Goal: Task Accomplishment & Management: Check status

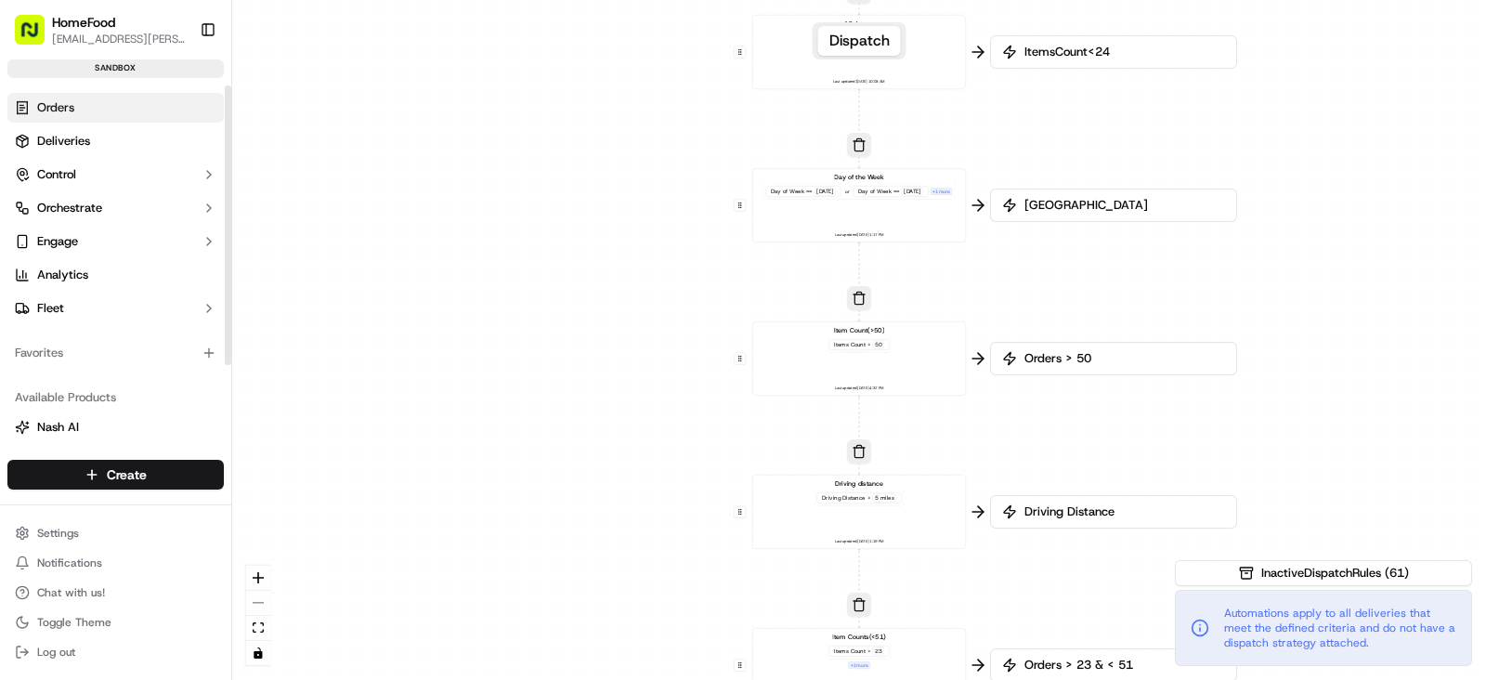
click at [94, 110] on link "Orders" at bounding box center [115, 108] width 216 height 30
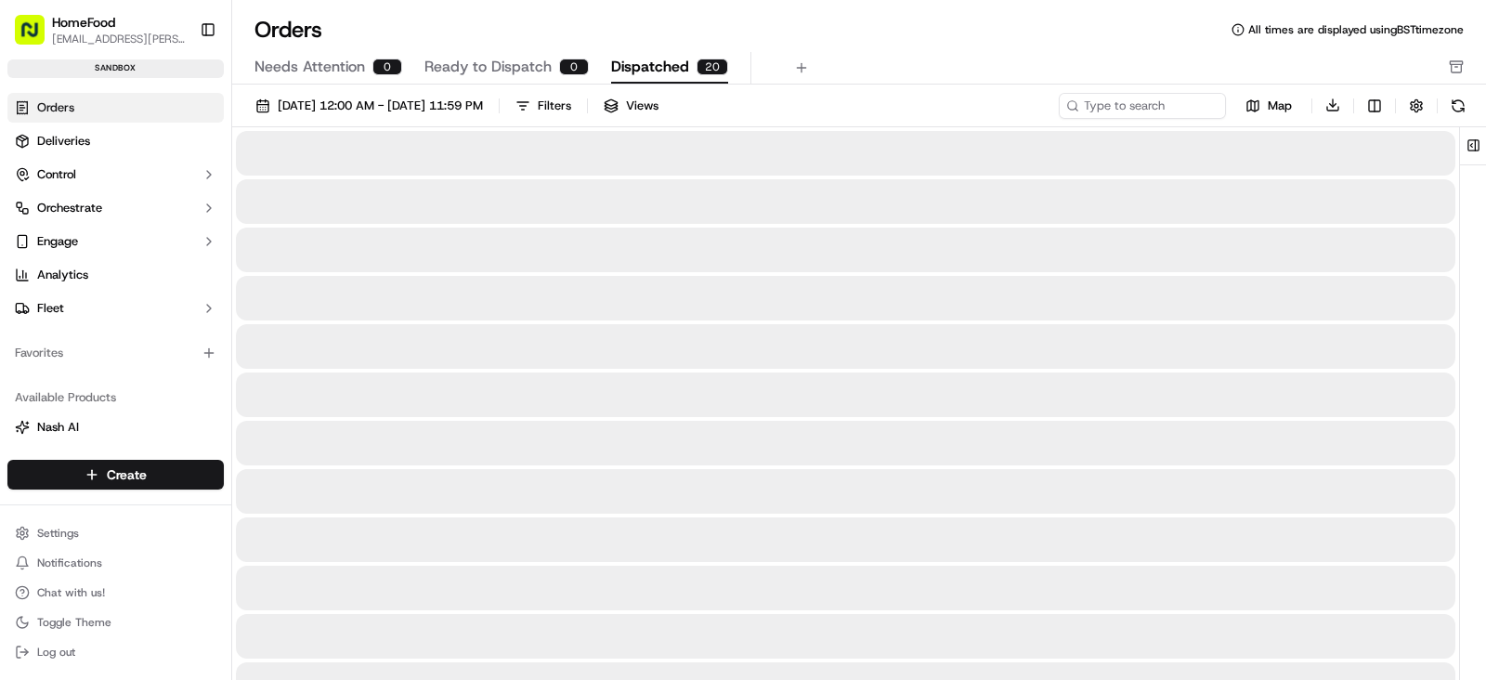
click at [711, 69] on div "20" at bounding box center [713, 67] width 32 height 17
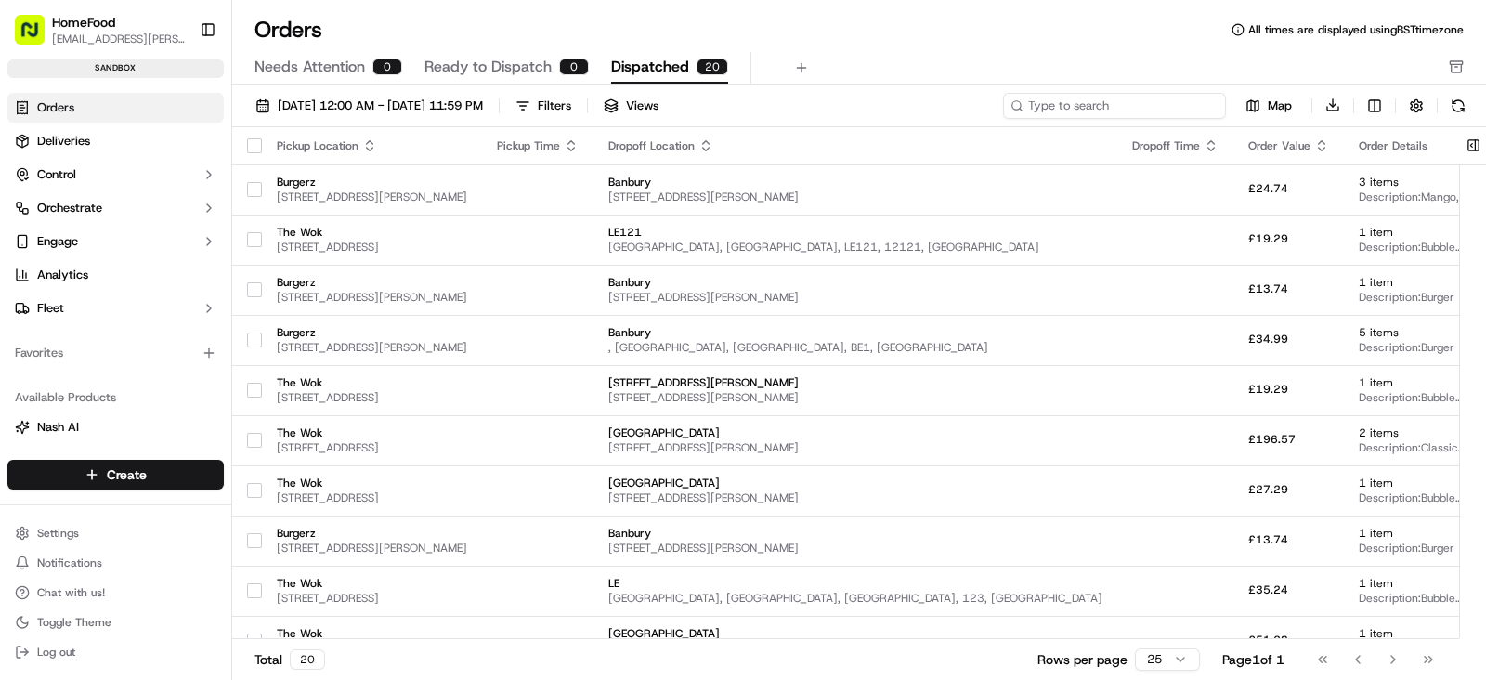
click at [1107, 99] on input at bounding box center [1114, 106] width 223 height 26
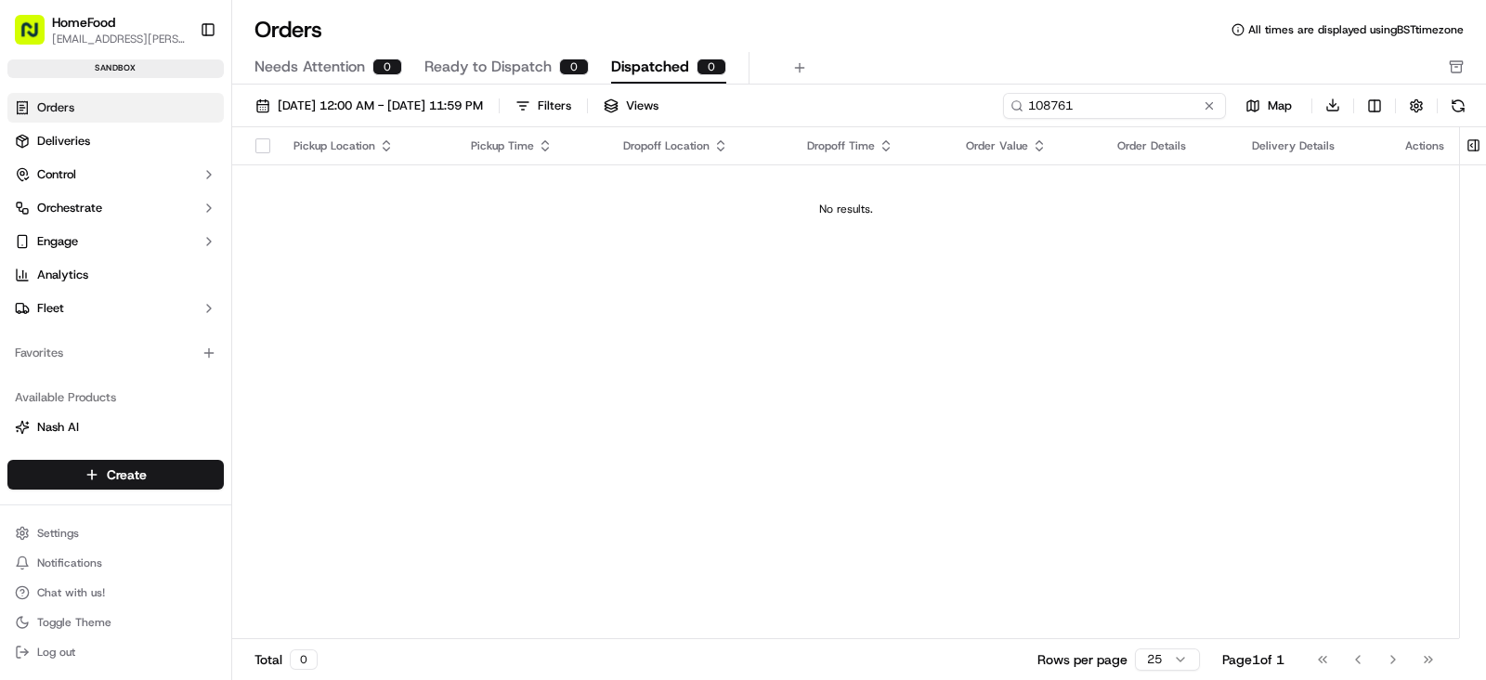
type input "108761"
click at [1092, 111] on input "108761" at bounding box center [1114, 106] width 223 height 26
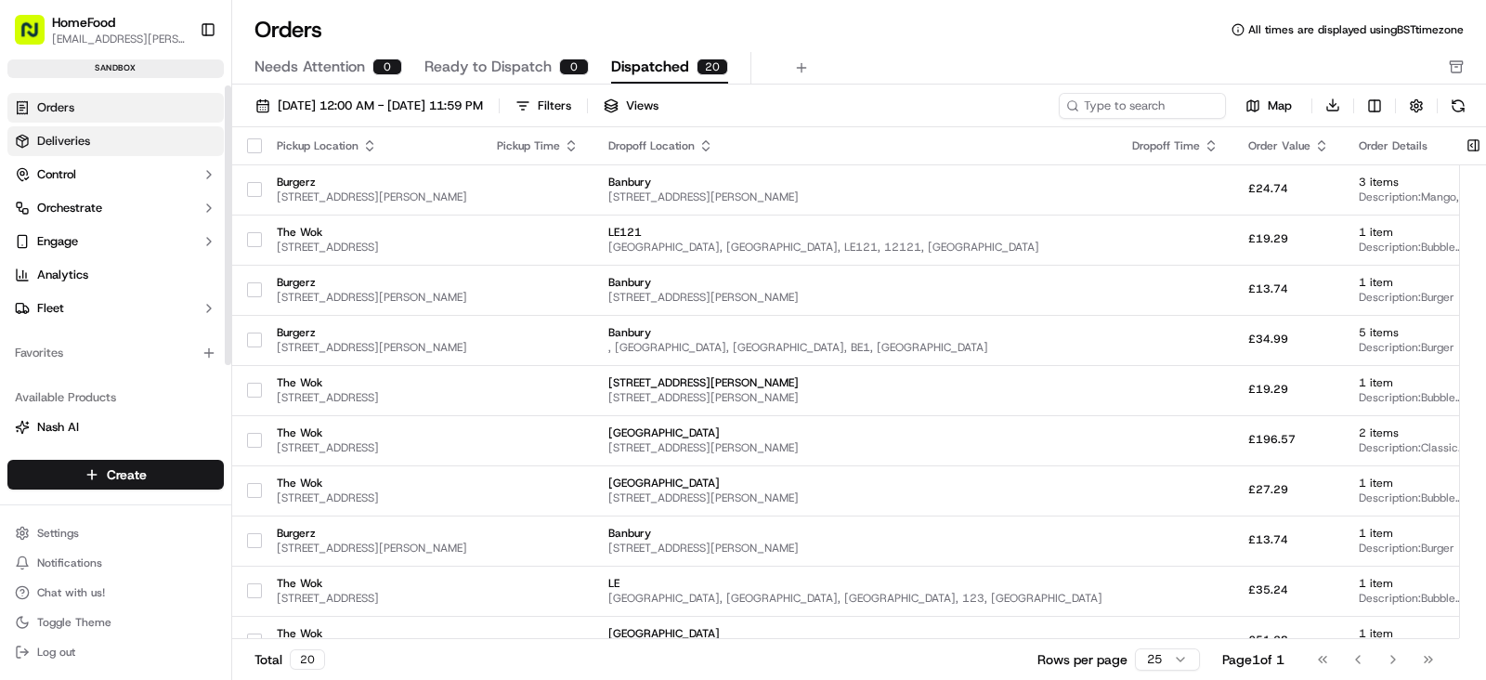
click at [130, 132] on link "Deliveries" at bounding box center [115, 141] width 216 height 30
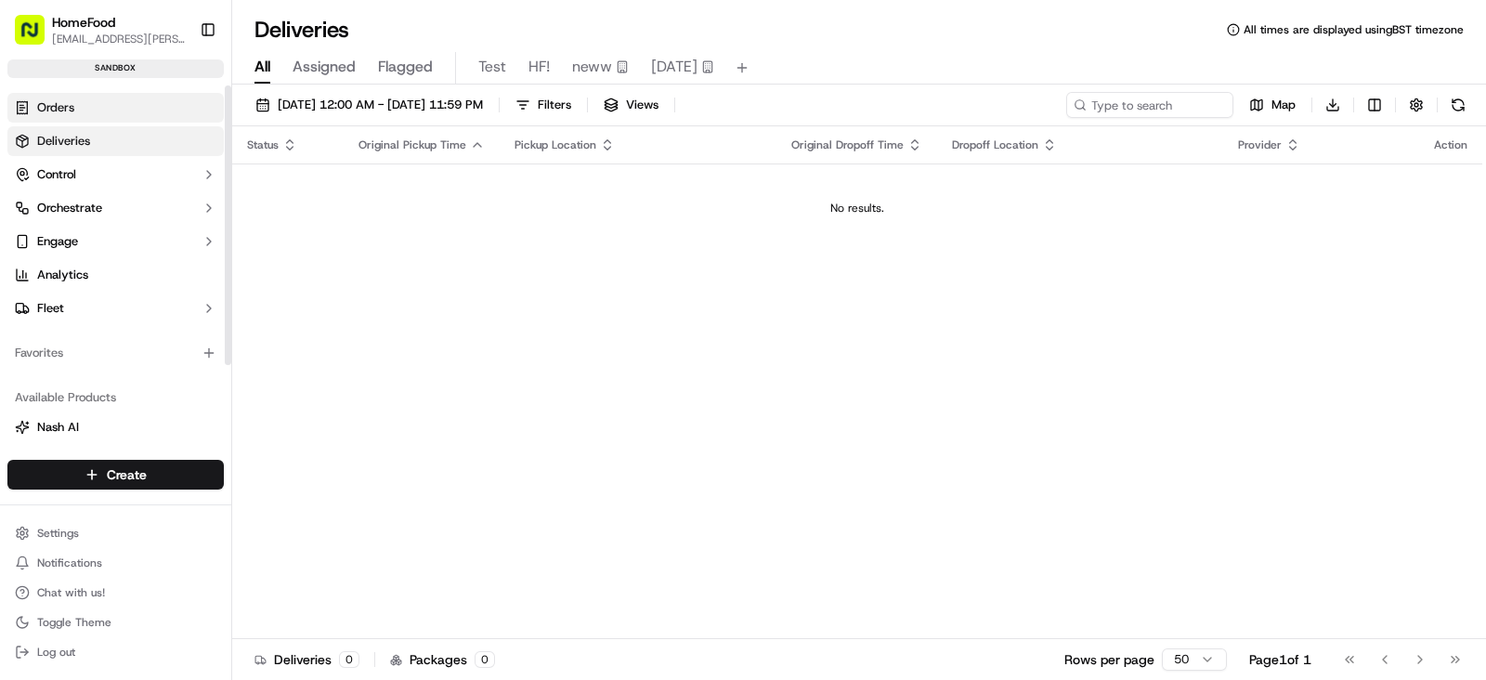
click at [133, 109] on link "Orders" at bounding box center [115, 108] width 216 height 30
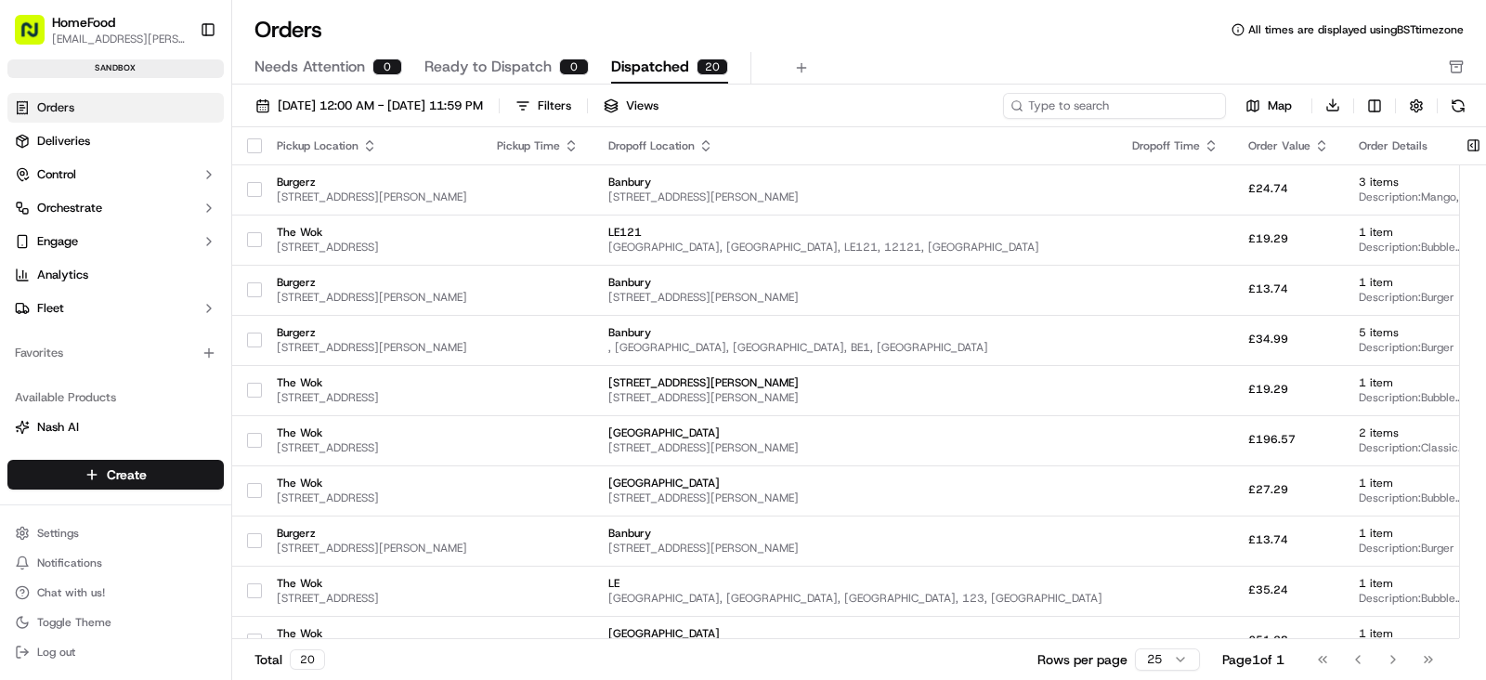
click at [1127, 104] on input at bounding box center [1114, 106] width 223 height 26
paste input "108761"
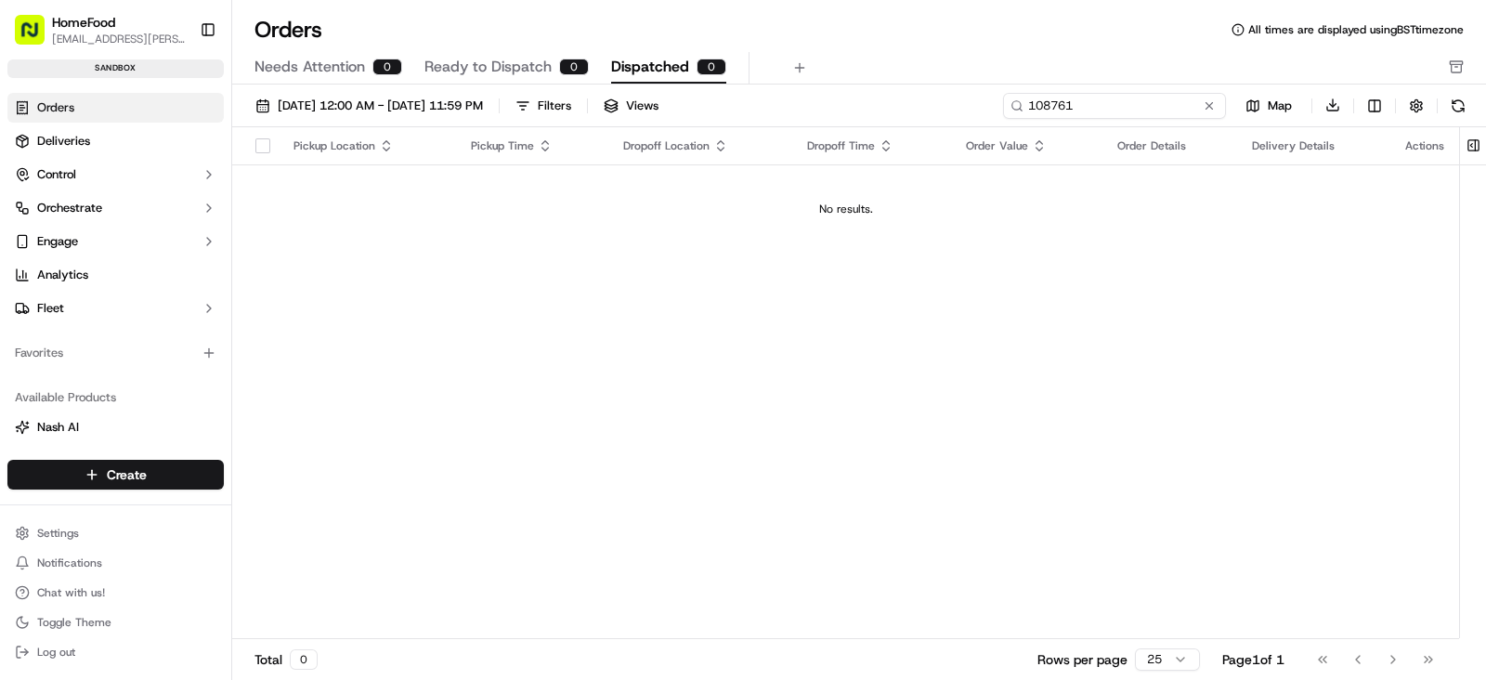
type input "108761"
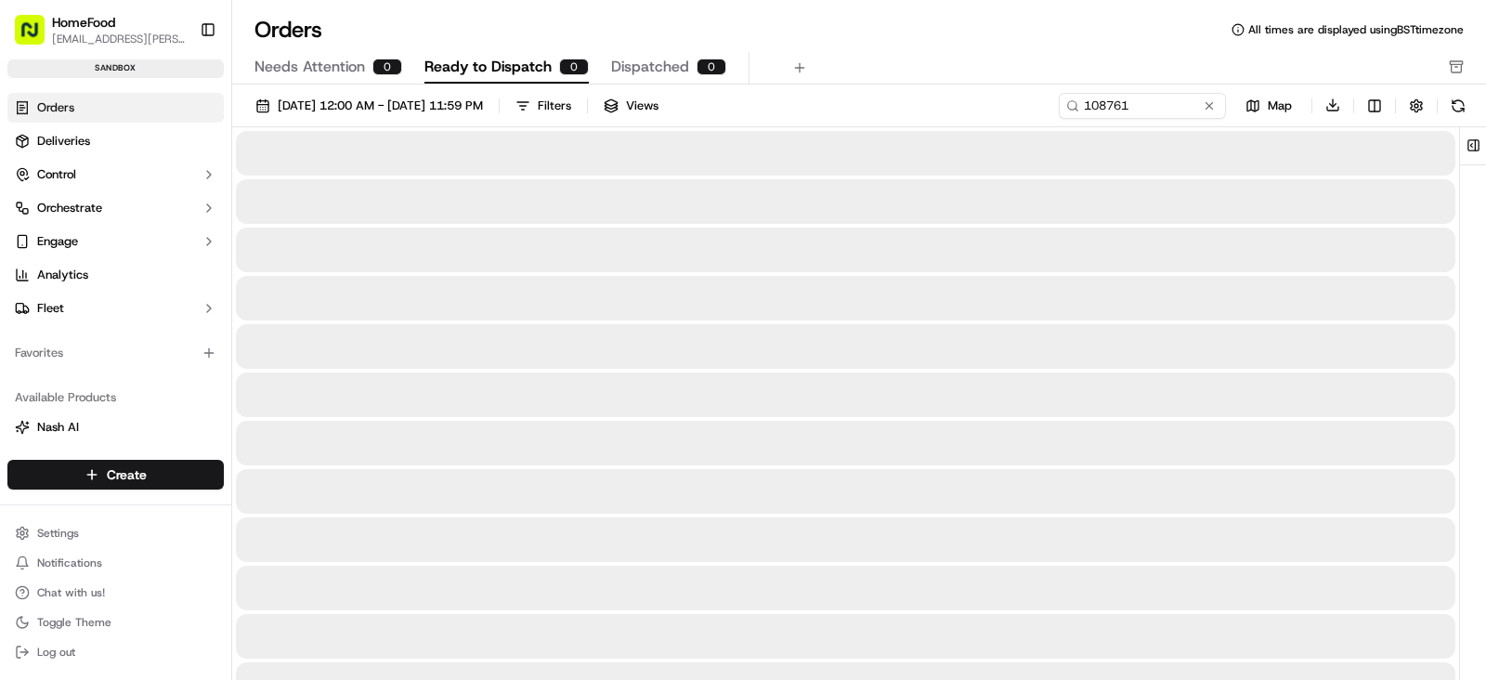
click at [474, 59] on span "Ready to Dispatch" at bounding box center [487, 67] width 127 height 22
click at [372, 67] on div "0" at bounding box center [387, 67] width 30 height 17
click at [669, 72] on span "Dispatched" at bounding box center [650, 67] width 78 height 22
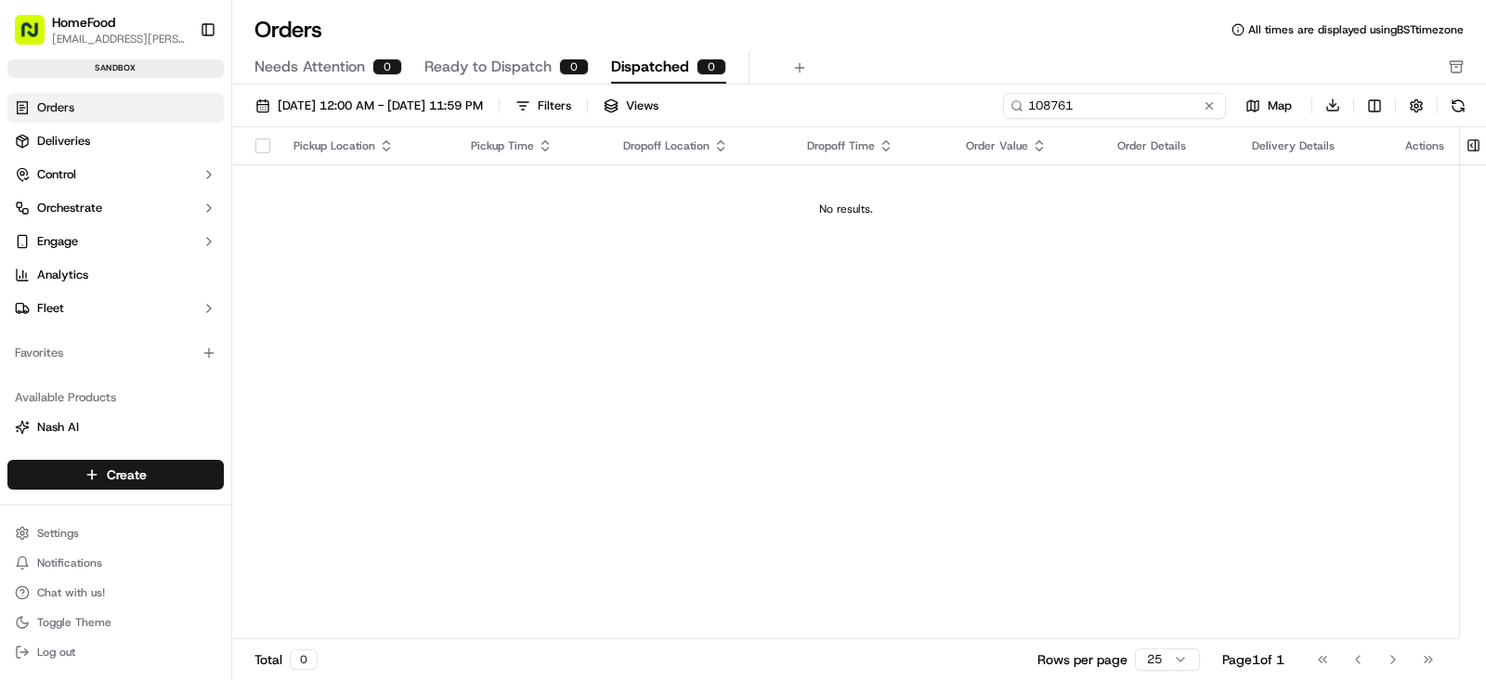
click at [1149, 106] on input "108761" at bounding box center [1114, 106] width 223 height 26
click at [94, 145] on link "Deliveries" at bounding box center [115, 141] width 216 height 30
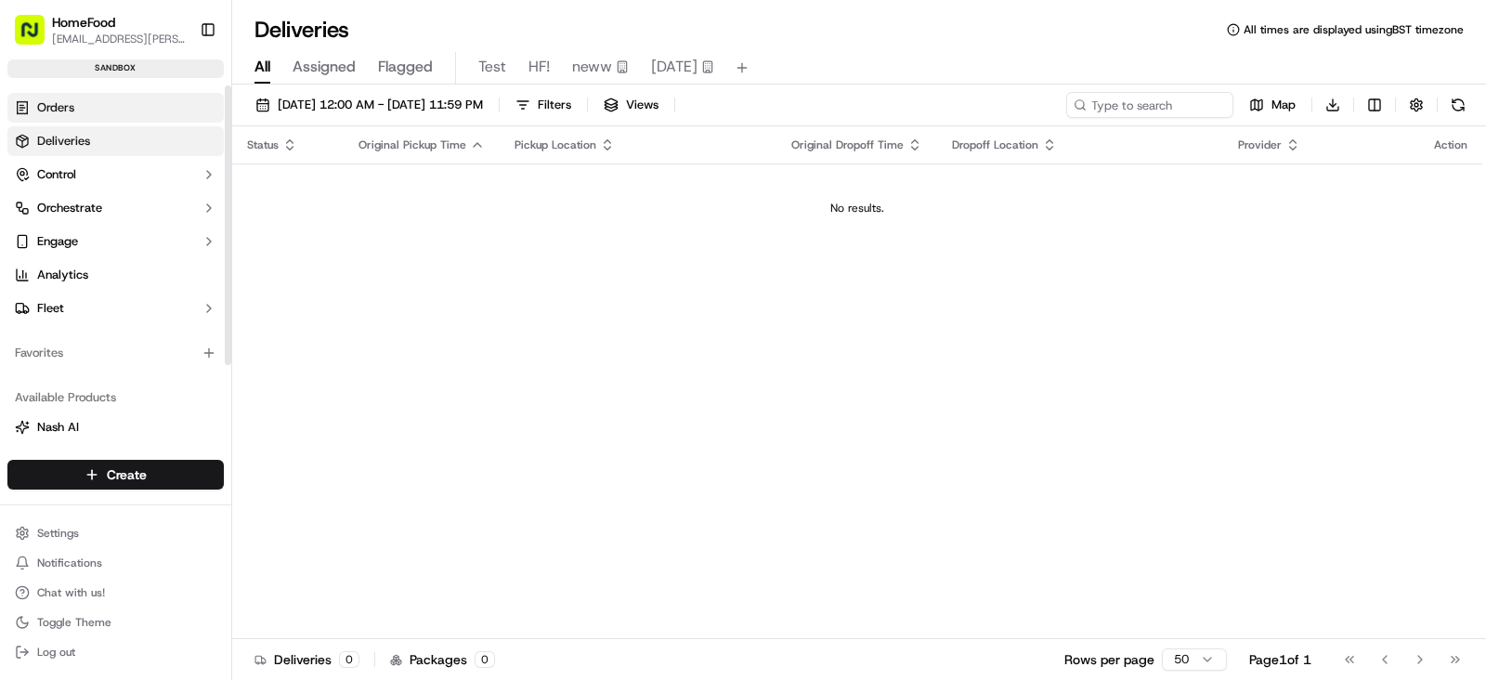
click at [60, 119] on link "Orders" at bounding box center [115, 108] width 216 height 30
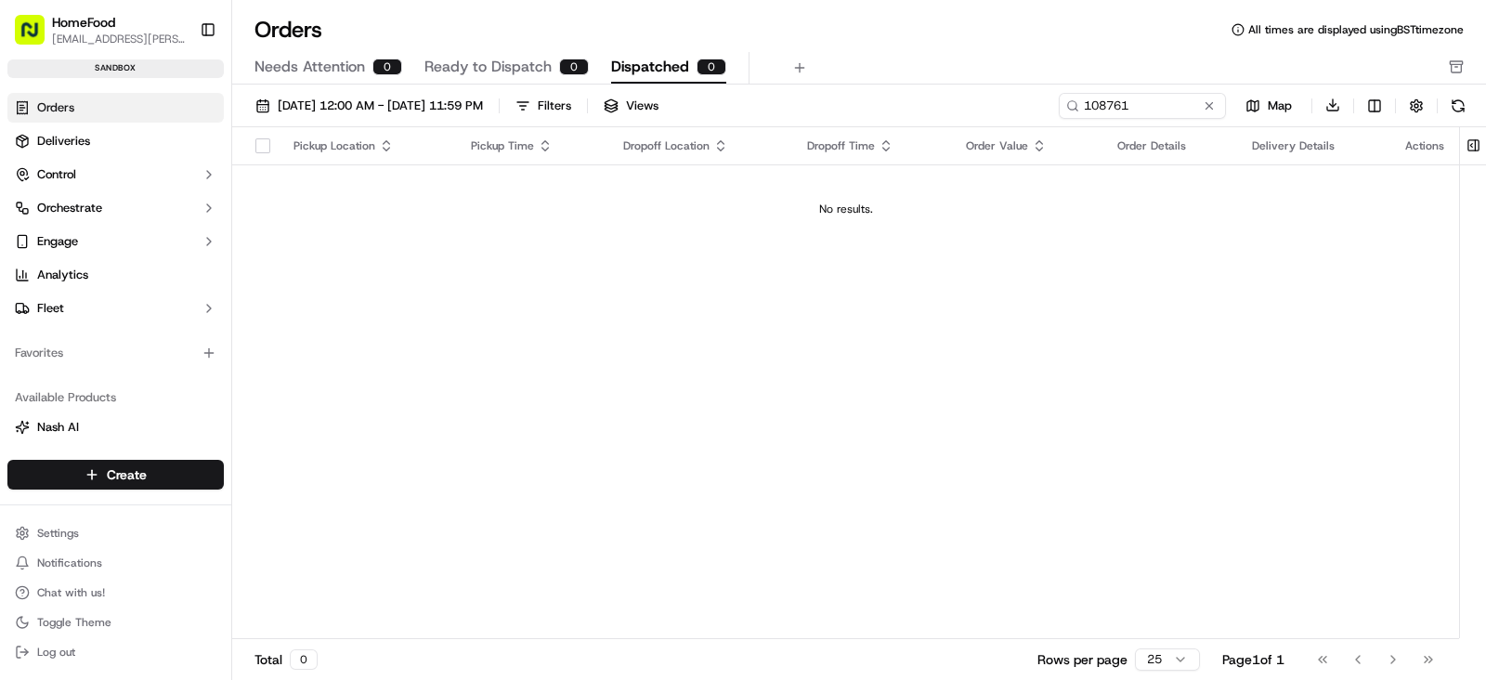
click at [309, 62] on span "Needs Attention" at bounding box center [310, 67] width 111 height 22
click at [506, 72] on span "Ready to Dispatch" at bounding box center [487, 67] width 127 height 22
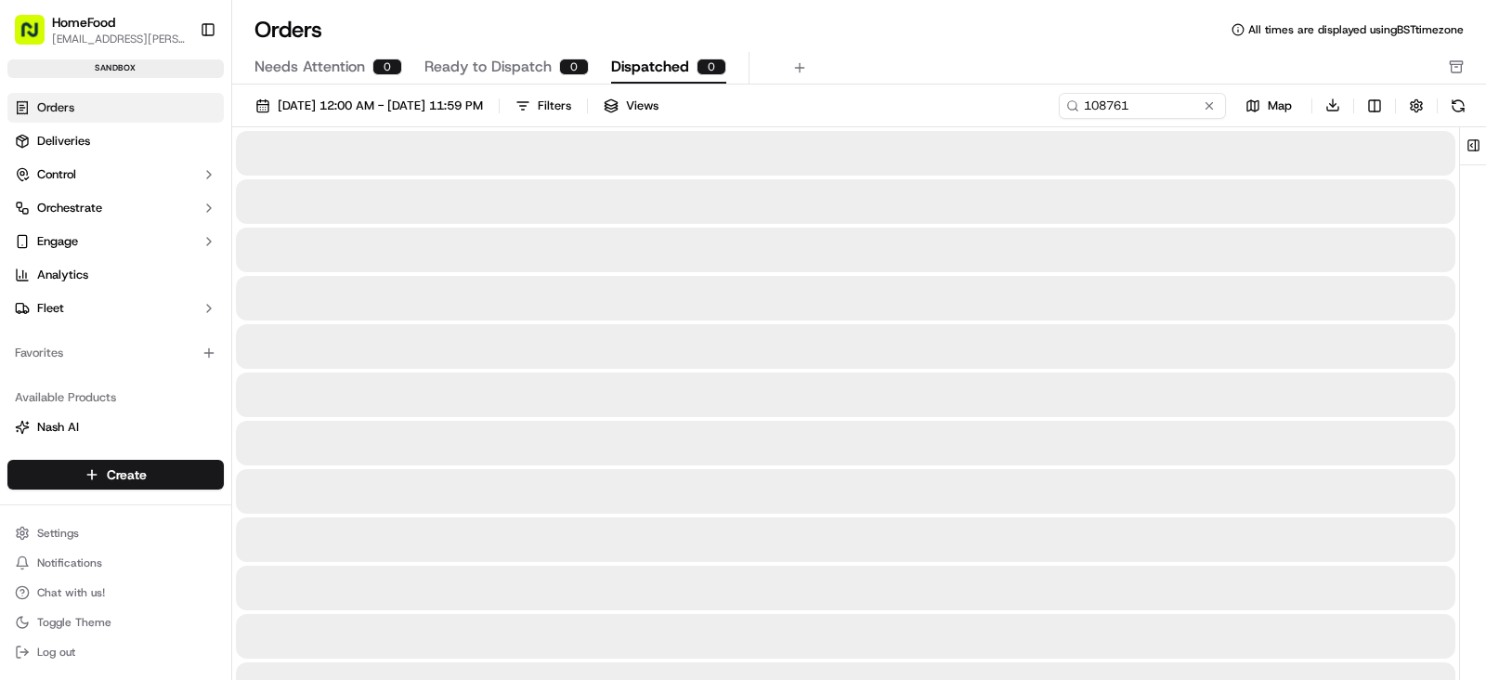
click at [661, 60] on span "Dispatched" at bounding box center [650, 67] width 78 height 22
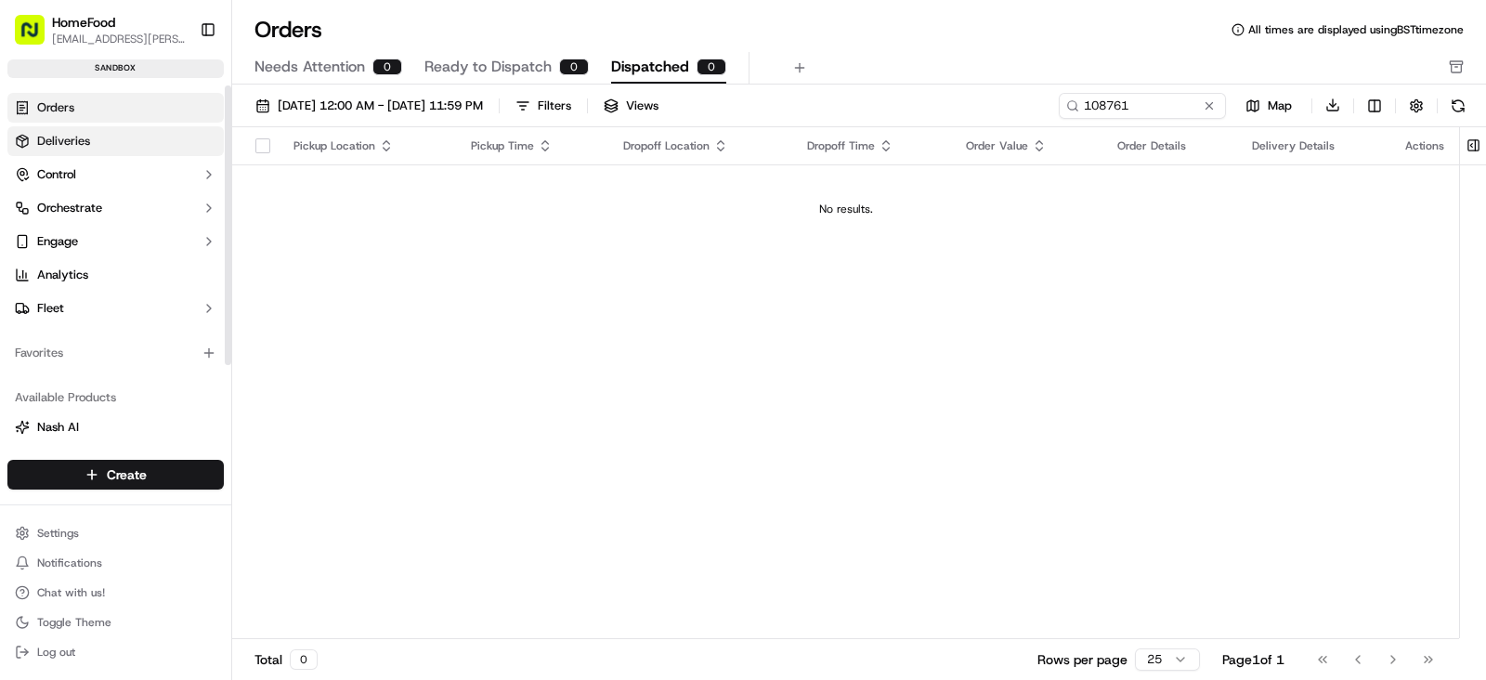
click at [133, 135] on link "Deliveries" at bounding box center [115, 141] width 216 height 30
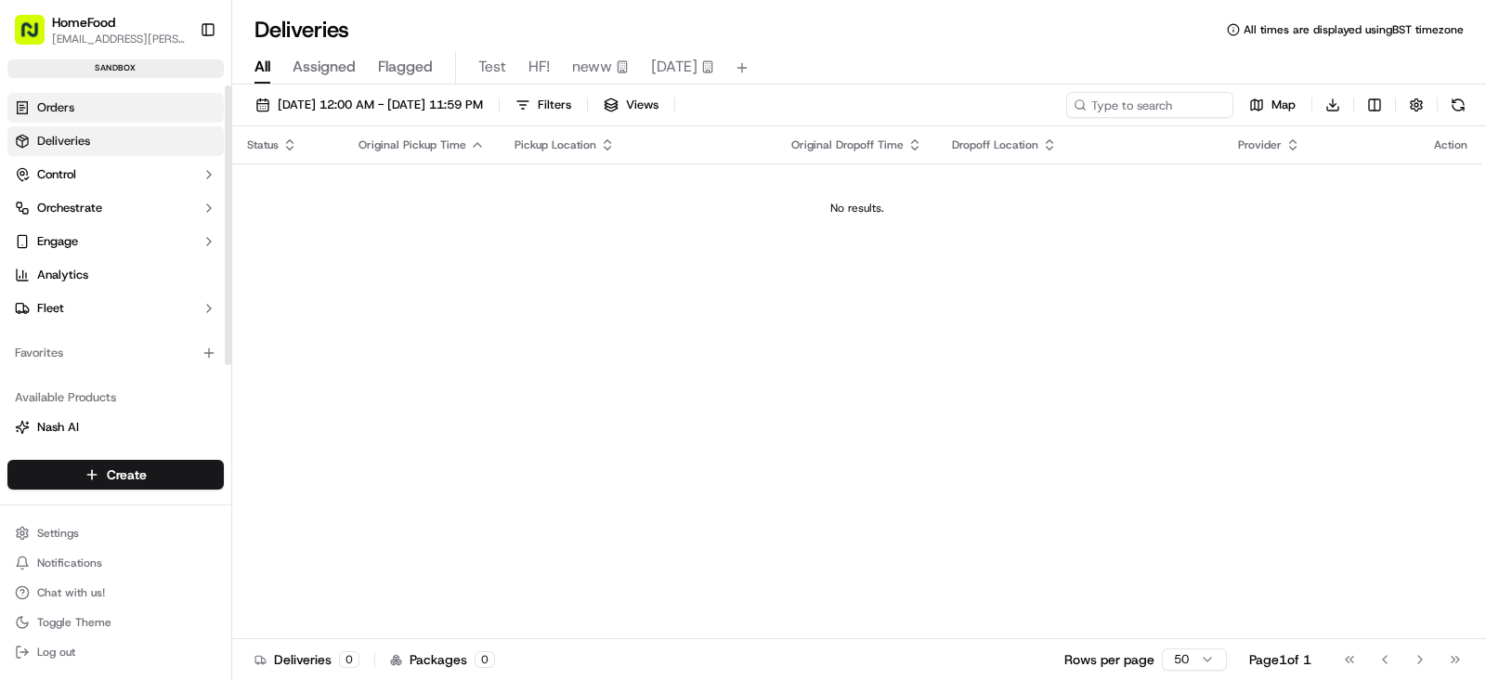
click at [122, 99] on link "Orders" at bounding box center [115, 108] width 216 height 30
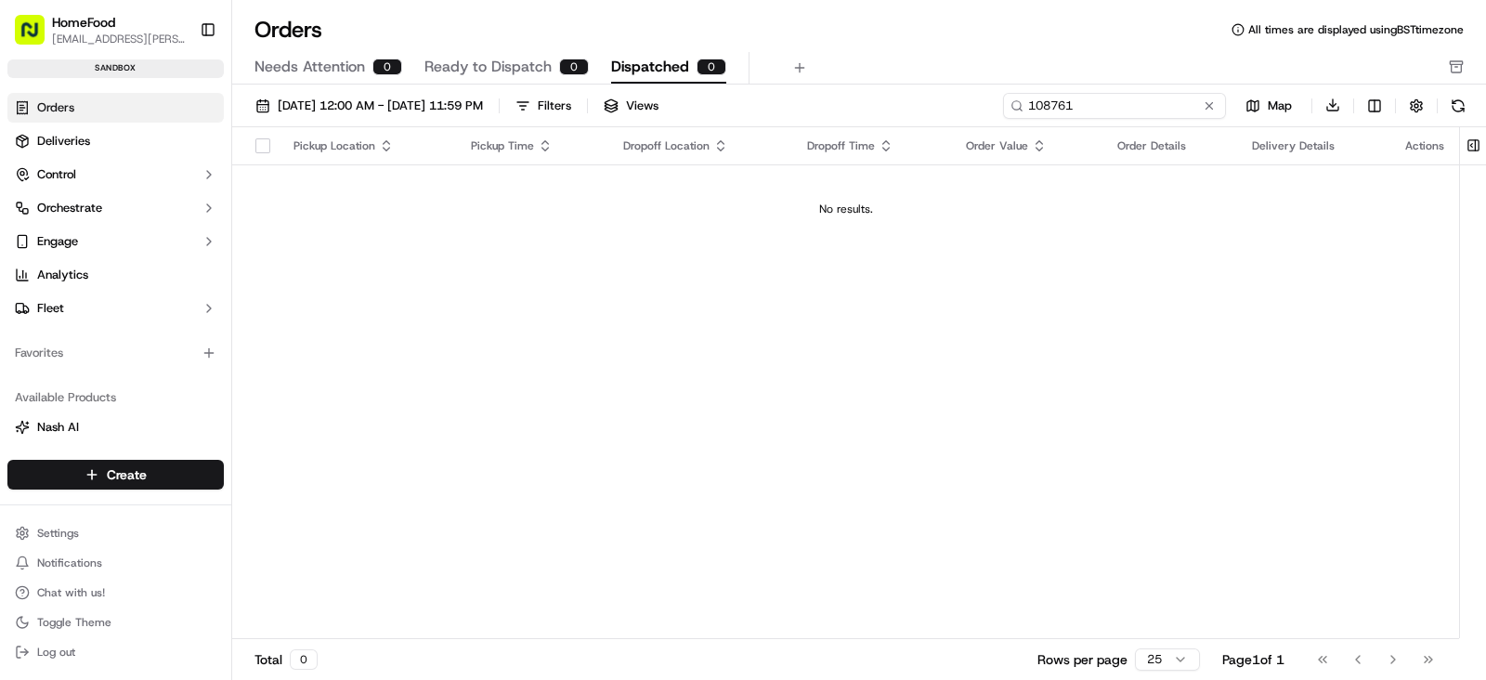
click at [1161, 100] on input "108761" at bounding box center [1114, 106] width 223 height 26
click at [344, 73] on span "Needs Attention" at bounding box center [310, 67] width 111 height 22
click at [640, 67] on span "Dispatched" at bounding box center [650, 67] width 78 height 22
click at [1152, 98] on input "108761" at bounding box center [1114, 106] width 223 height 26
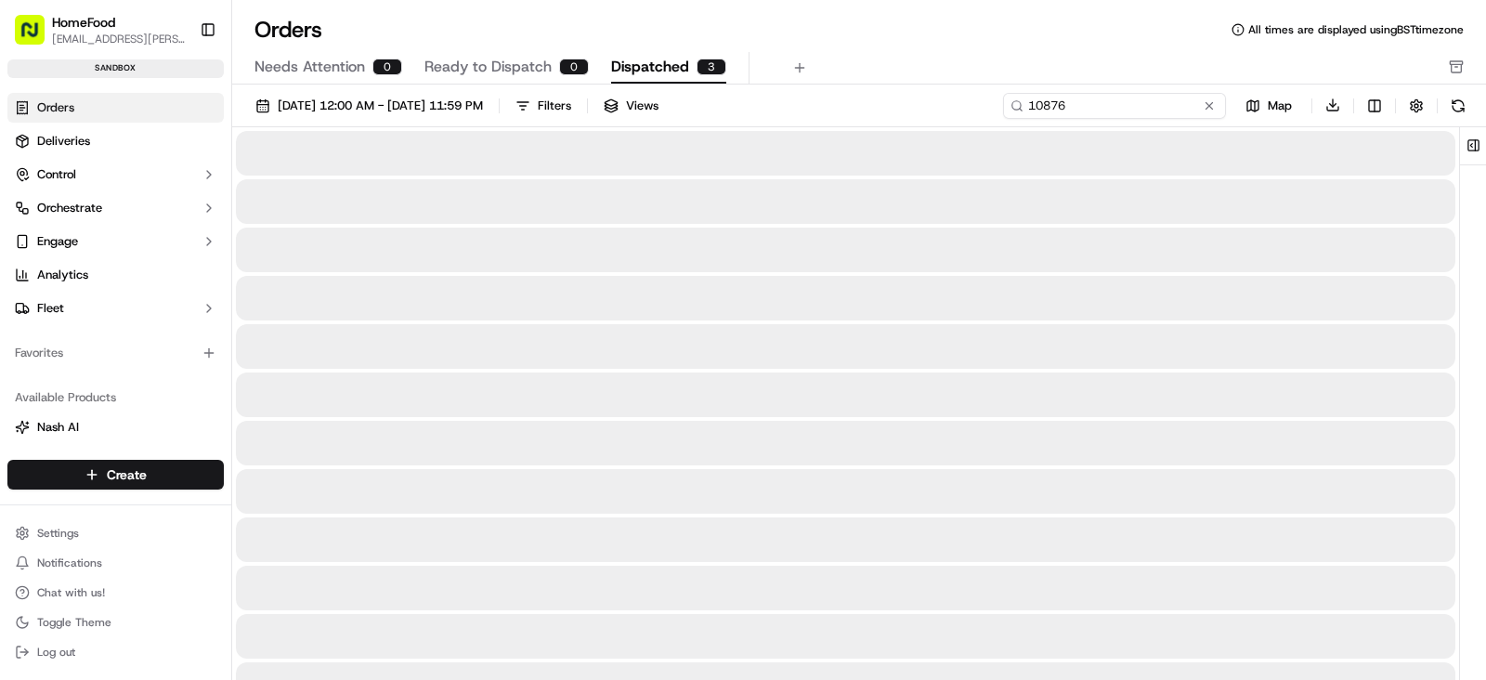
type input "108764"
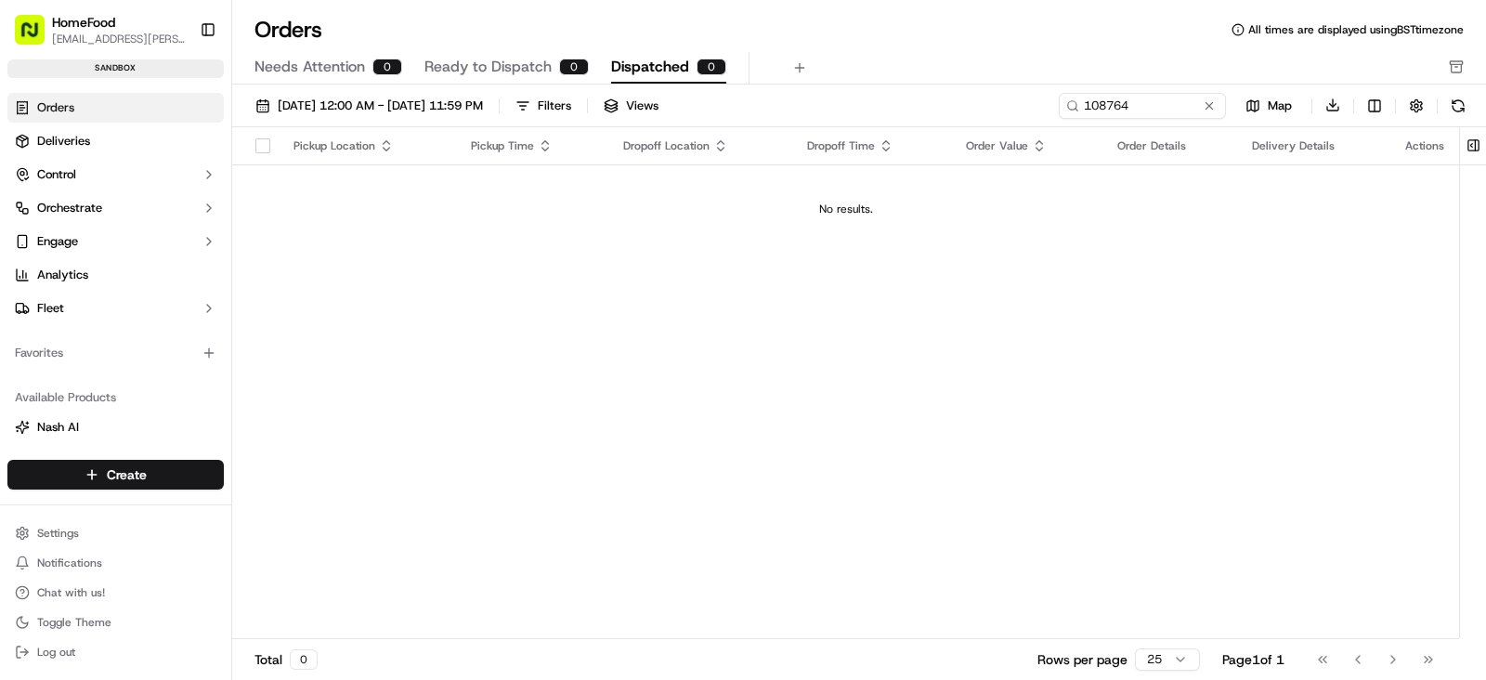
click at [822, 294] on div "Pickup Location Pickup Time Dropoff Location Dropoff Time Order Value Order Det…" at bounding box center [845, 383] width 1227 height 513
